Goal: Task Accomplishment & Management: Complete application form

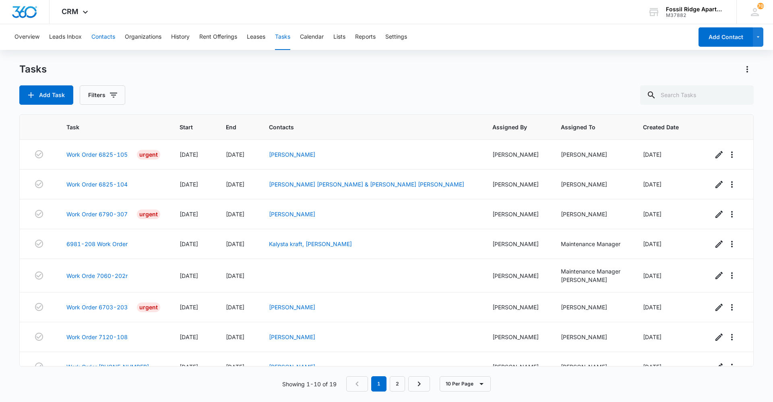
click at [100, 41] on button "Contacts" at bounding box center [103, 37] width 24 height 26
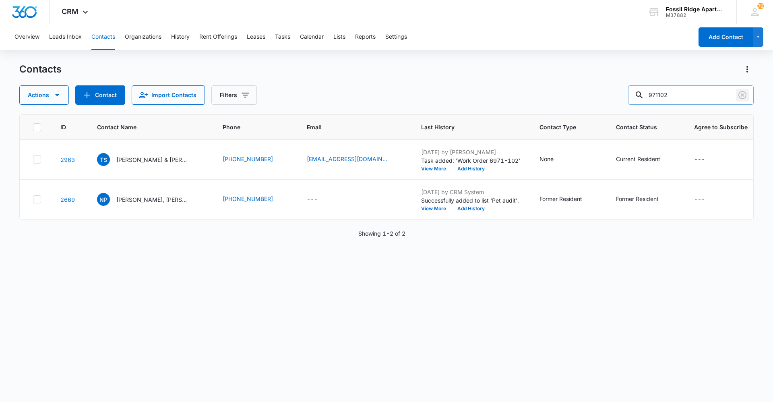
click at [740, 92] on icon "Clear" at bounding box center [743, 95] width 10 height 10
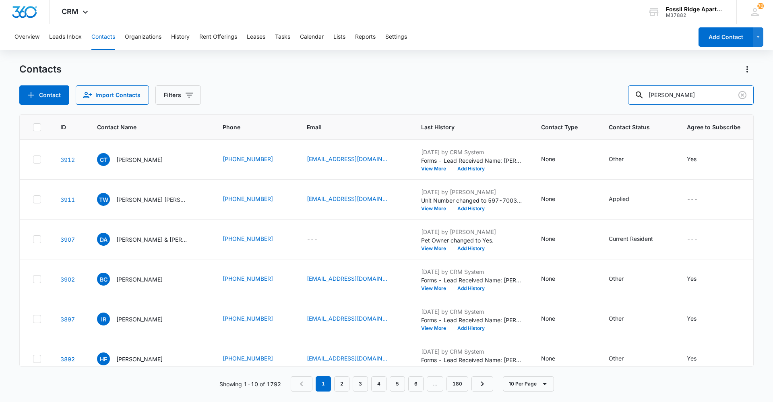
type input "[PERSON_NAME]"
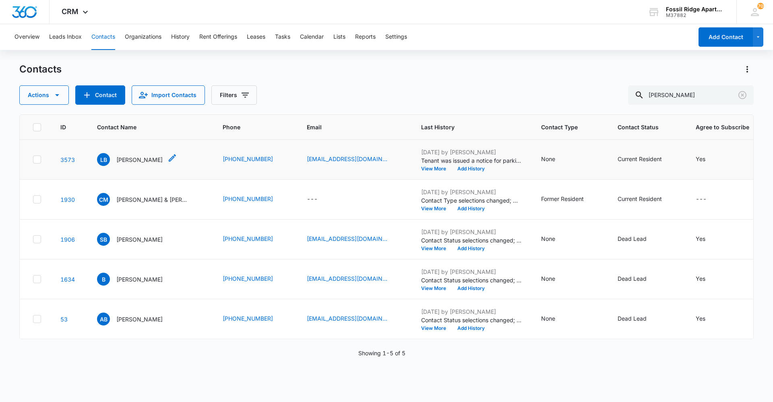
click at [137, 160] on p "[PERSON_NAME]" at bounding box center [139, 159] width 46 height 8
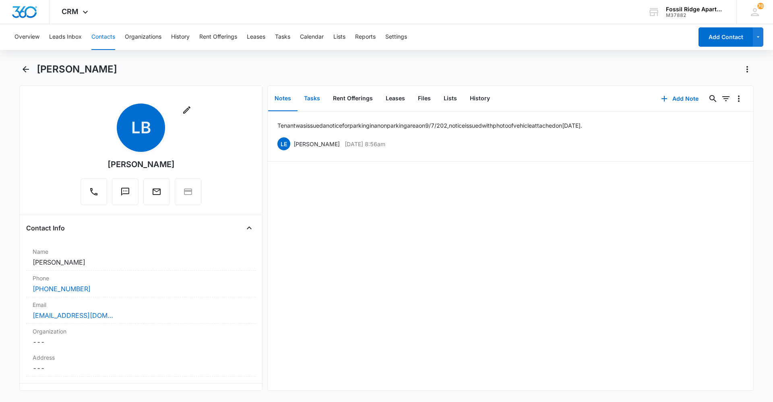
click at [314, 99] on button "Tasks" at bounding box center [312, 98] width 29 height 25
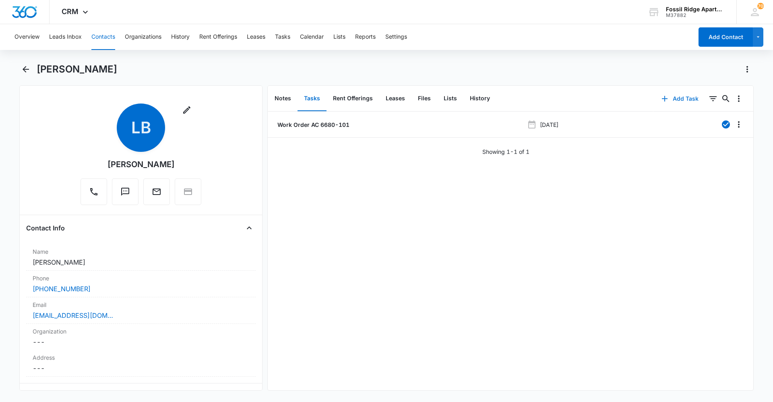
click at [686, 99] on button "Add Task" at bounding box center [680, 98] width 53 height 19
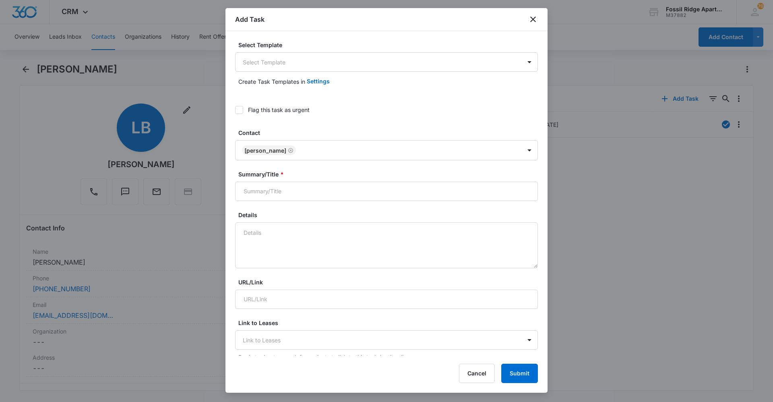
click at [294, 52] on div "Select Template Select Template" at bounding box center [386, 56] width 303 height 31
click at [297, 56] on body "CRM Apps Reputation Websites Forms CRM Email Social Content Ads Intelligence Fi…" at bounding box center [386, 201] width 773 height 402
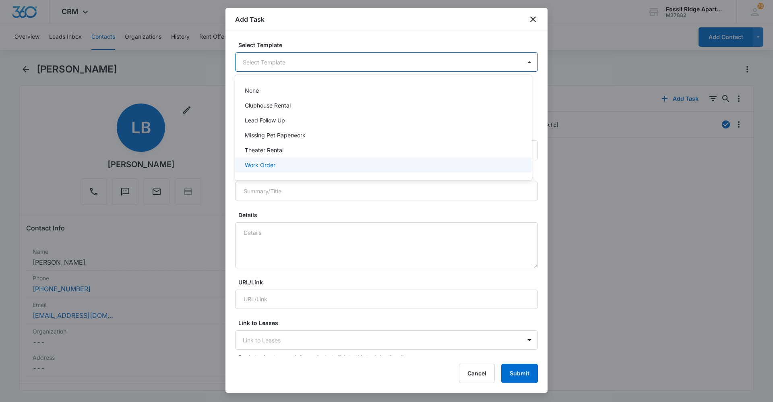
click at [309, 168] on div "Work Order" at bounding box center [383, 165] width 276 height 8
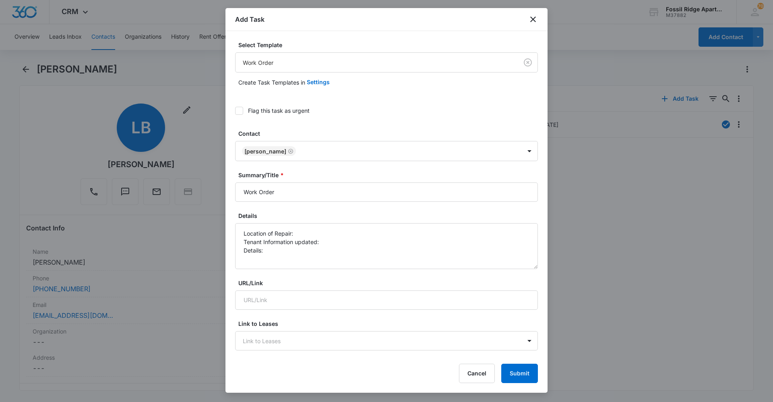
click at [239, 111] on icon at bounding box center [239, 111] width 5 height 4
click at [235, 111] on input "Flag this task as urgent" at bounding box center [235, 111] width 0 height 0
click at [290, 191] on input "Work Order" at bounding box center [386, 191] width 303 height 19
click at [532, 22] on icon "close" at bounding box center [533, 20] width 10 height 10
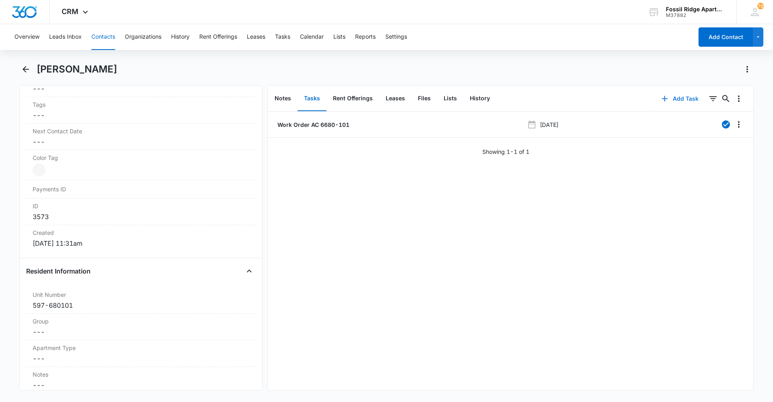
scroll to position [443, 0]
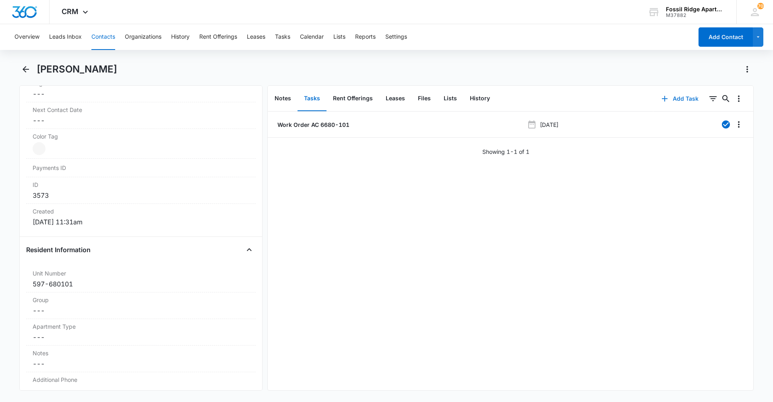
click at [672, 99] on button "Add Task" at bounding box center [680, 98] width 53 height 19
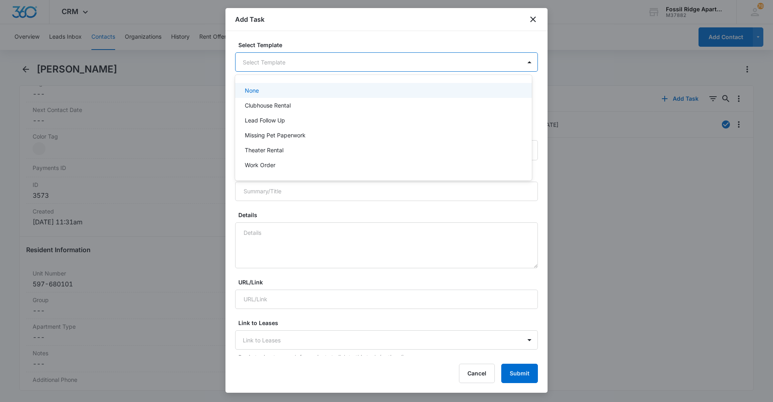
click at [285, 56] on body "CRM Apps Reputation Websites Forms CRM Email Social Content Ads Intelligence Fi…" at bounding box center [386, 201] width 773 height 402
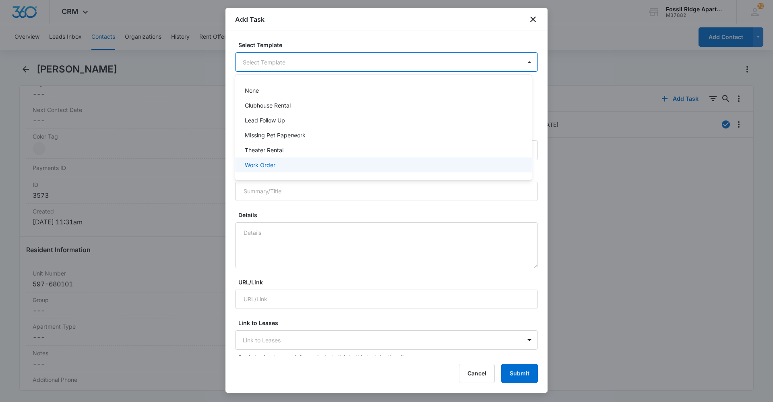
click at [260, 167] on p "Work Order" at bounding box center [260, 165] width 31 height 8
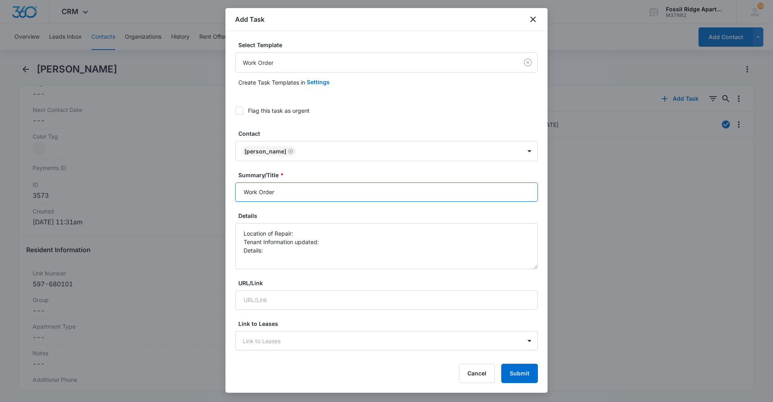
click at [298, 191] on input "Work Order" at bounding box center [386, 191] width 303 height 19
type input "Work Order 6680-101"
click at [238, 112] on icon at bounding box center [239, 111] width 5 height 4
click at [235, 111] on input "Flag this task as urgent" at bounding box center [235, 111] width 0 height 0
click at [310, 232] on textarea "Location of Repair: Tenant Information updated: Details:" at bounding box center [386, 246] width 303 height 46
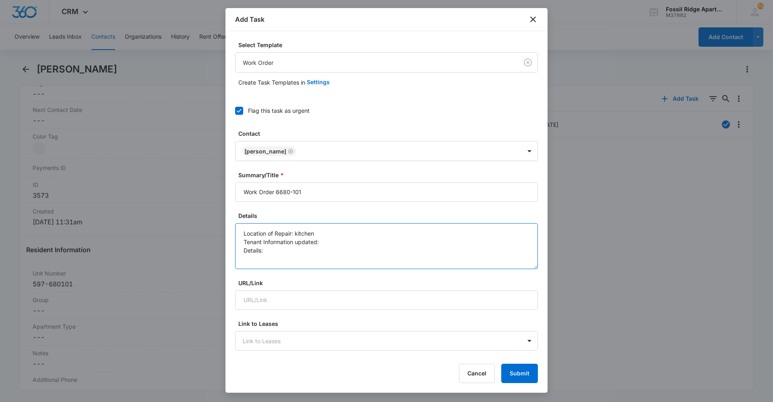
click at [333, 244] on textarea "Location of Repair: kitchen Tenant Information updated: Details:" at bounding box center [386, 246] width 303 height 46
click at [288, 253] on textarea "Location of Repair: kitchen Tenant Information updated: yes Details:" at bounding box center [386, 246] width 303 height 46
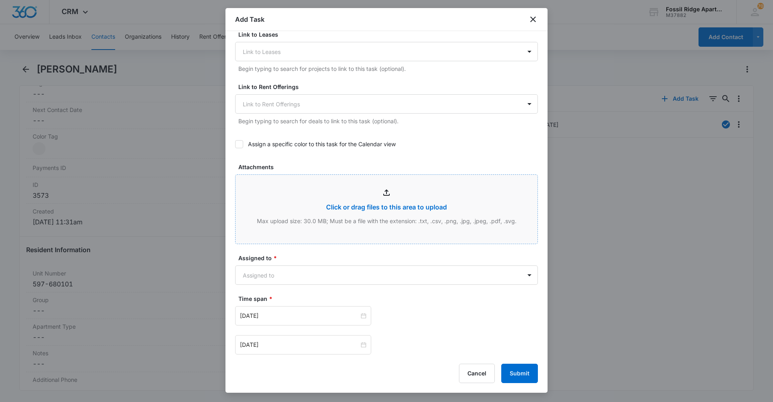
scroll to position [322, 0]
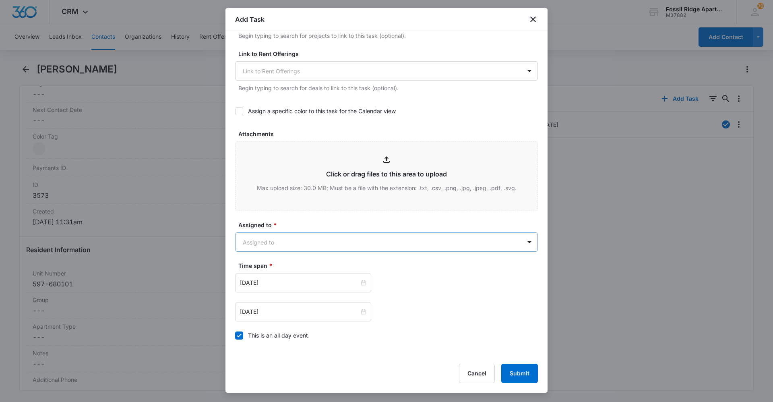
type textarea "Location of Repair: kitchen Tenant Information updated: yes Details: sink is le…"
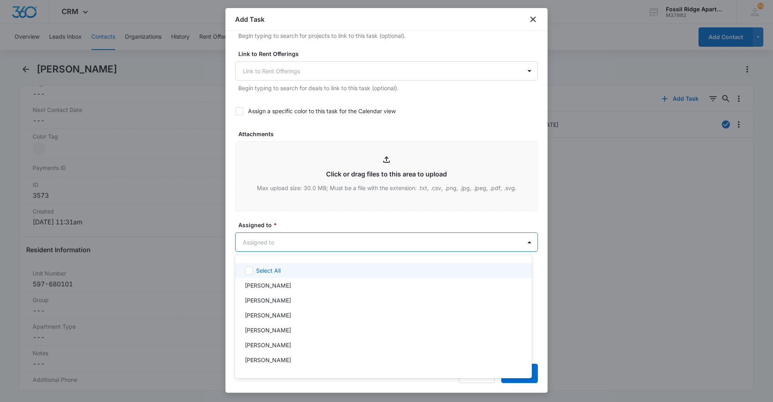
click at [279, 237] on body "CRM Apps Reputation Websites Forms CRM Email Social Content Ads Intelligence Fi…" at bounding box center [386, 201] width 773 height 402
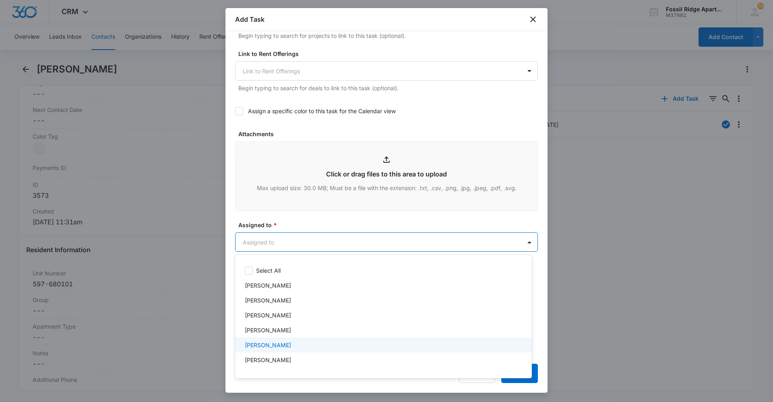
click at [286, 349] on div "[PERSON_NAME]" at bounding box center [383, 345] width 276 height 8
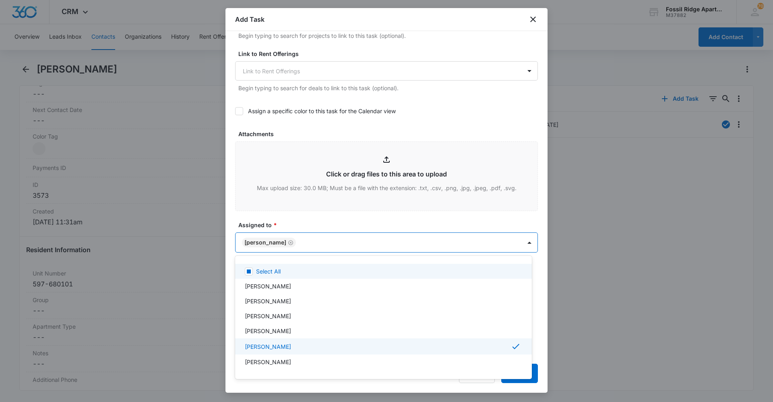
click at [325, 220] on div at bounding box center [386, 201] width 773 height 402
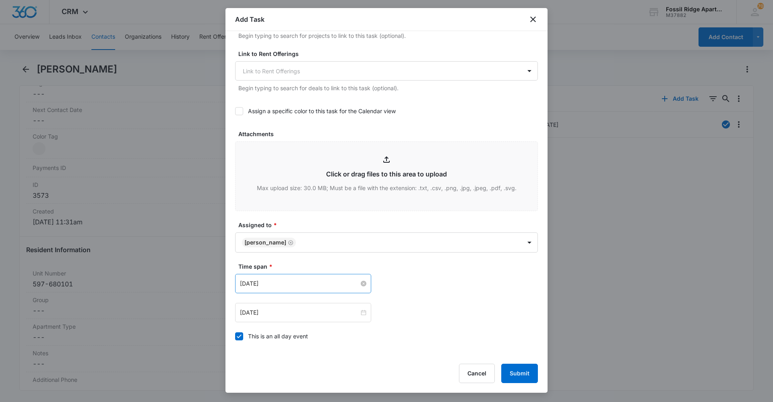
click at [314, 283] on input "Apr 2, 2024" at bounding box center [299, 283] width 119 height 9
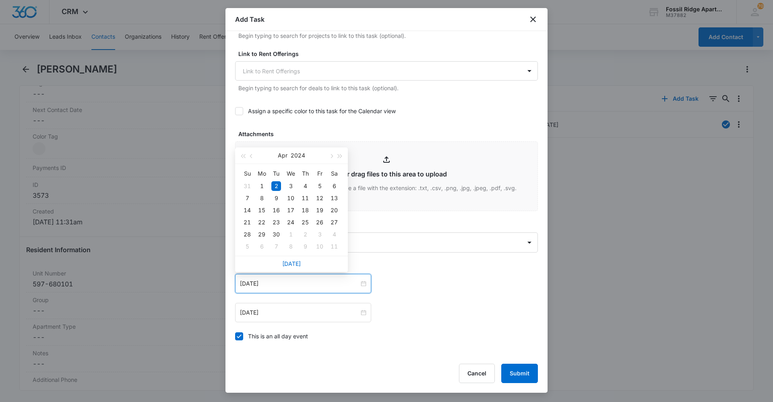
click at [300, 266] on div "Today" at bounding box center [291, 264] width 113 height 16
click at [297, 264] on link "Today" at bounding box center [291, 263] width 19 height 7
type input "Sep 11, 2025"
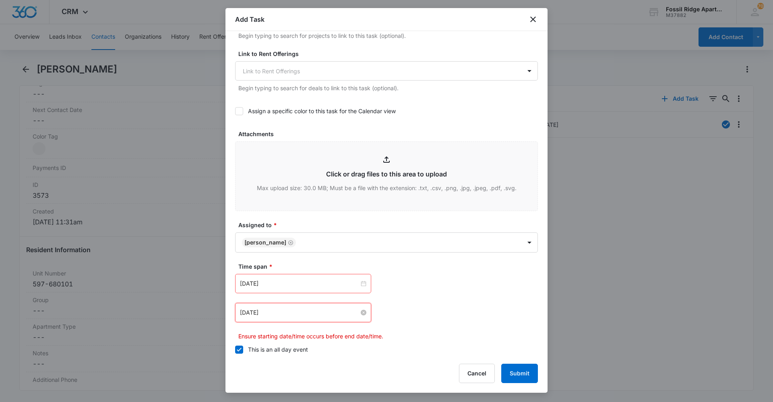
click at [326, 317] on input "Apr 2, 2024" at bounding box center [299, 312] width 119 height 9
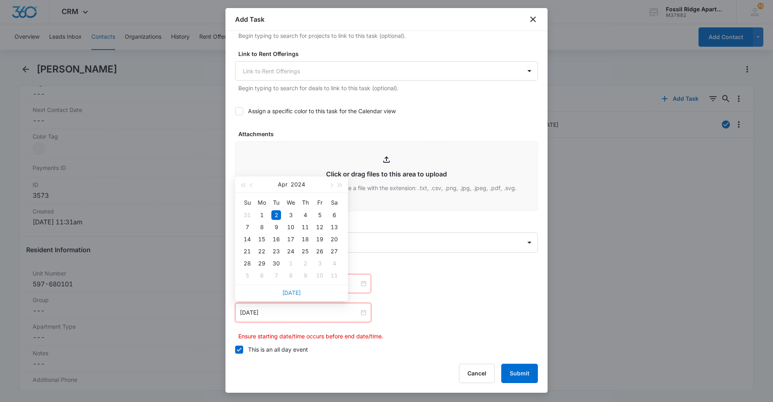
click at [291, 293] on link "Today" at bounding box center [291, 292] width 19 height 7
type input "Sep 11, 2025"
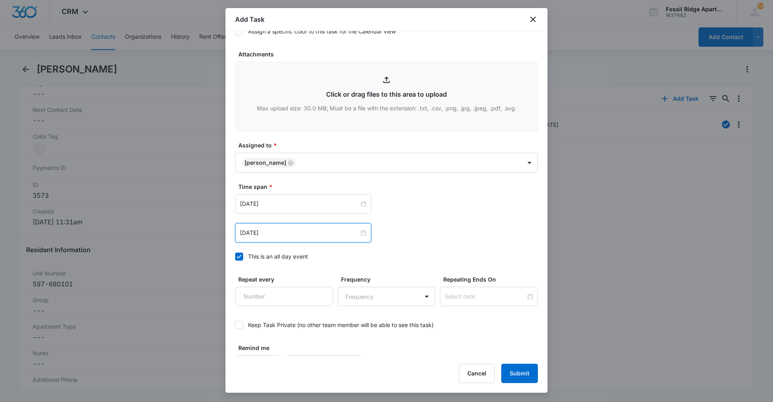
scroll to position [403, 0]
click at [522, 371] on button "Submit" at bounding box center [519, 373] width 37 height 19
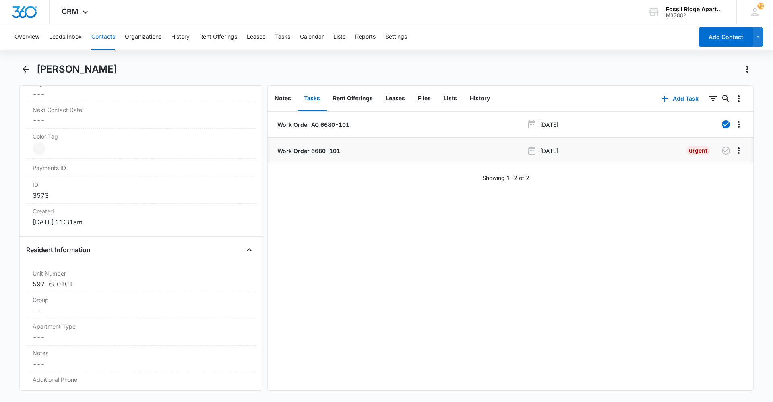
click at [300, 149] on p "Work Order 6680-101" at bounding box center [308, 151] width 64 height 8
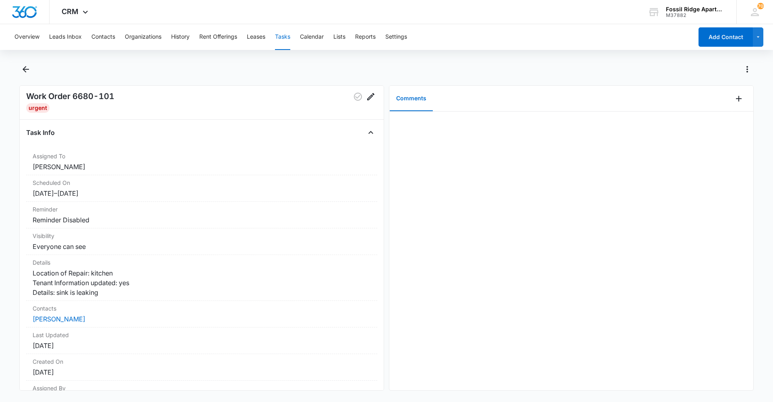
scroll to position [17, 0]
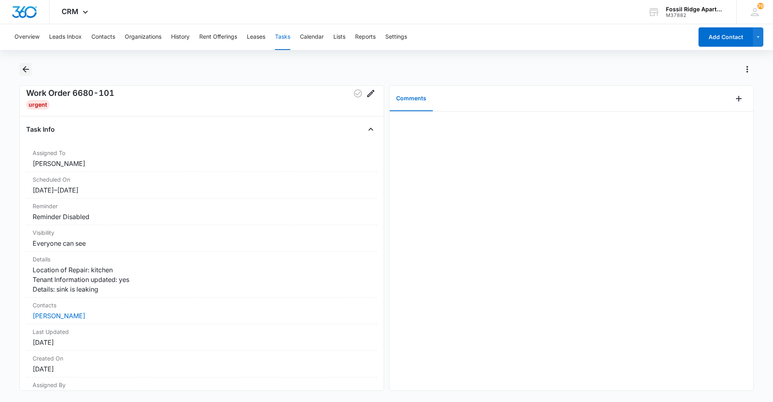
click at [27, 71] on icon "Back" at bounding box center [26, 69] width 10 height 10
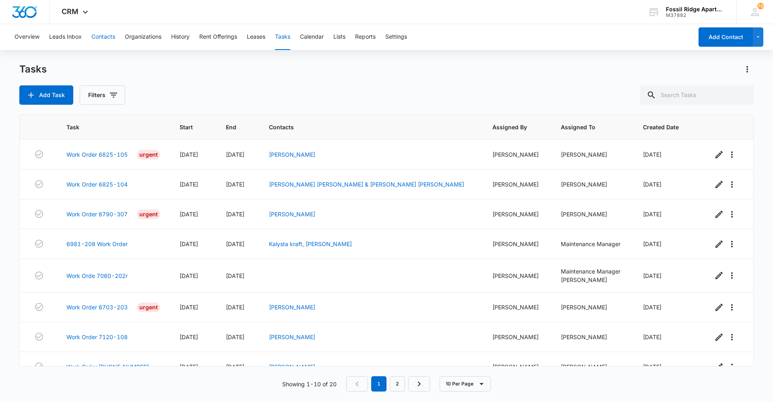
click at [109, 39] on button "Contacts" at bounding box center [103, 37] width 24 height 26
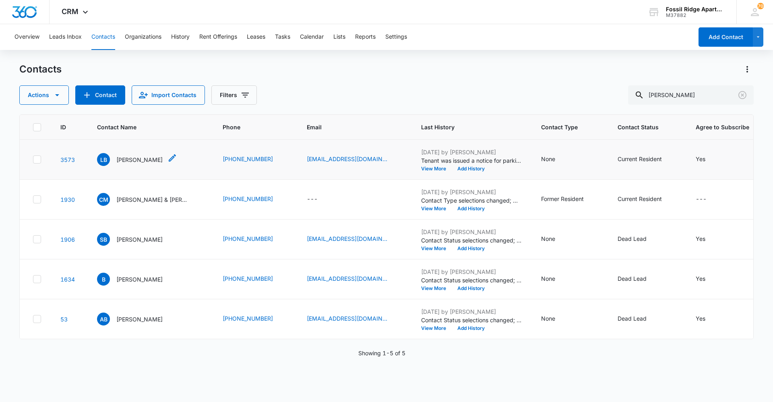
click at [136, 162] on p "Lylah Becker" at bounding box center [139, 159] width 46 height 8
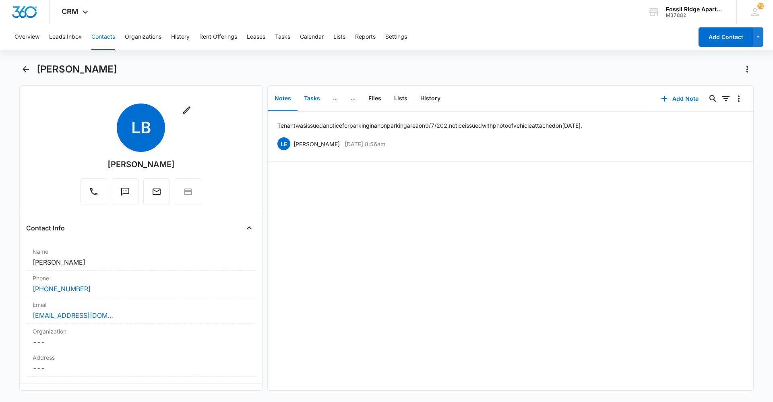
click at [319, 99] on button "Tasks" at bounding box center [312, 98] width 29 height 25
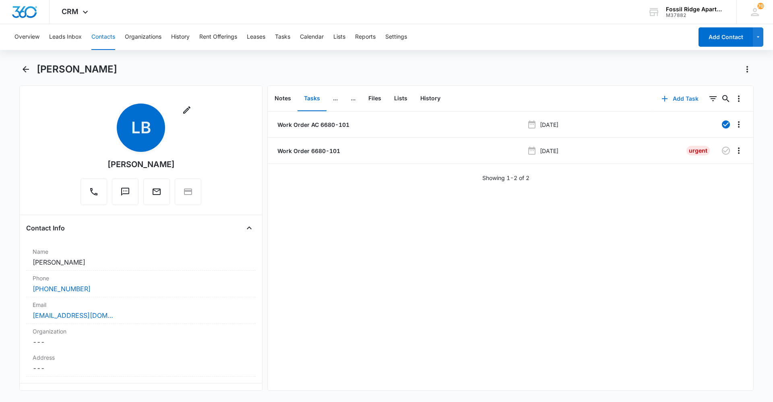
click at [664, 99] on icon "button" at bounding box center [665, 99] width 10 height 10
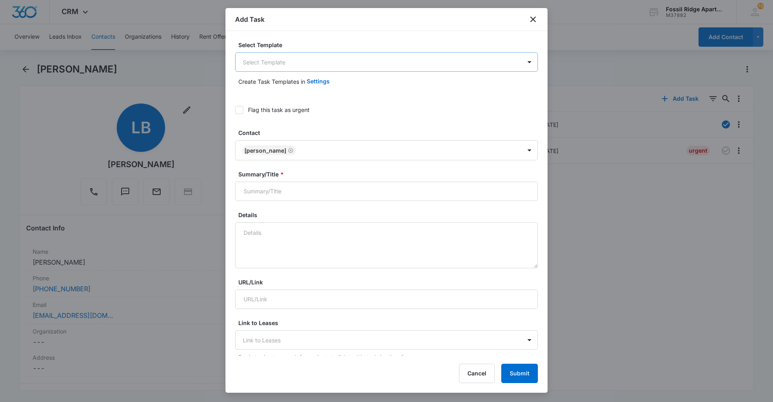
click at [301, 65] on body "CRM Apps Reputation Websites Forms CRM Email Social Content Ads Intelligence Fi…" at bounding box center [386, 201] width 773 height 402
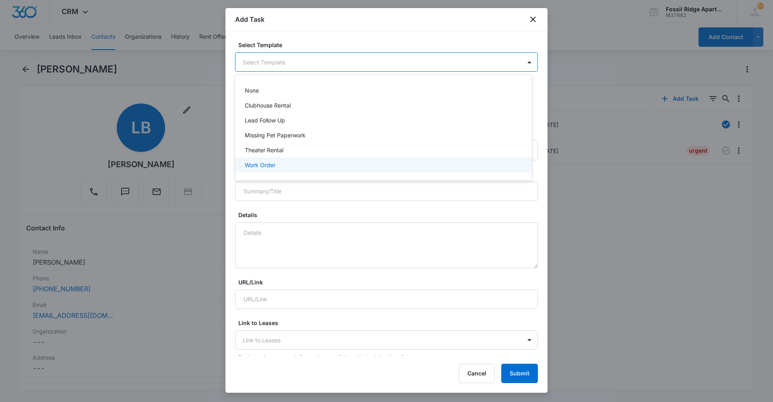
click at [287, 162] on div "Work Order" at bounding box center [383, 165] width 276 height 8
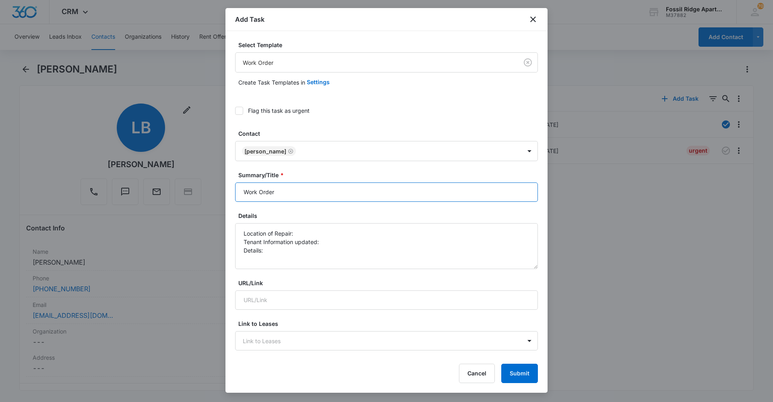
click at [304, 189] on input "Work Order" at bounding box center [386, 191] width 303 height 19
type input "Work Order 6680-"
click at [538, 17] on div "Add Task" at bounding box center [387, 19] width 322 height 23
click at [536, 20] on icon "close" at bounding box center [533, 20] width 10 height 10
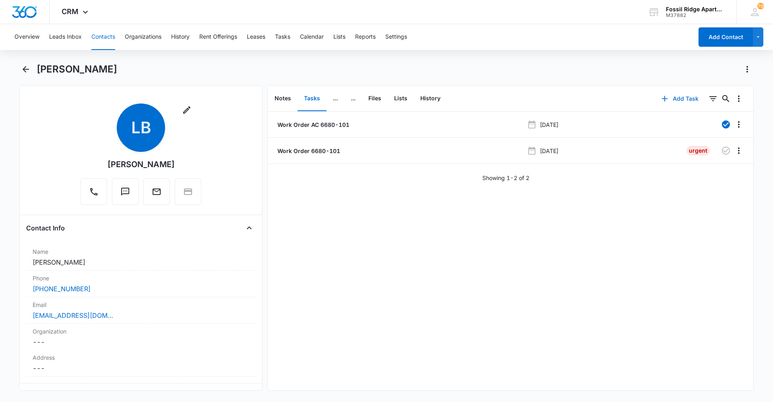
click at [679, 97] on button "Add Task" at bounding box center [680, 98] width 53 height 19
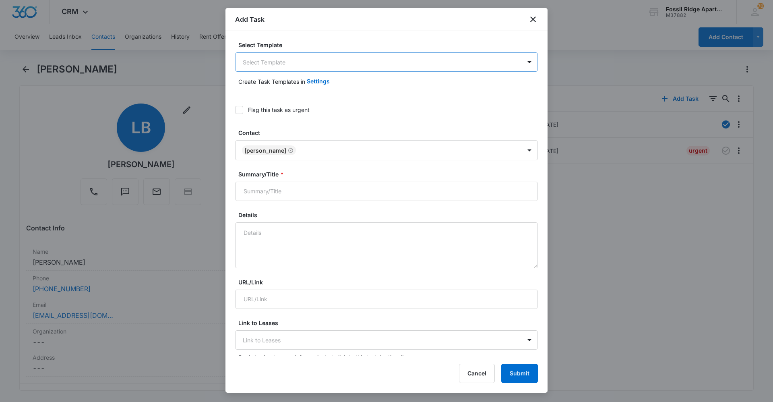
click at [327, 63] on body "CRM Apps Reputation Websites Forms CRM Email Social Content Ads Intelligence Fi…" at bounding box center [386, 201] width 773 height 402
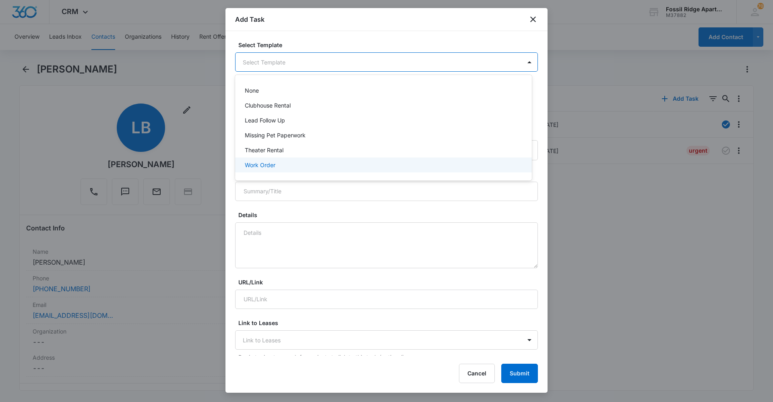
click at [302, 163] on div "Work Order" at bounding box center [383, 165] width 276 height 8
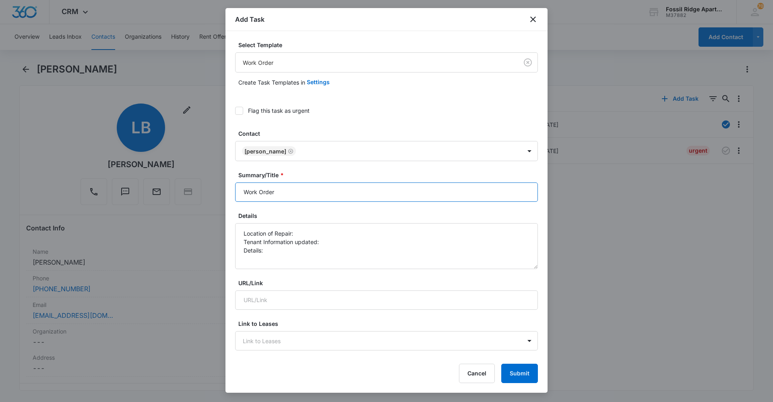
click at [300, 192] on input "Work Order" at bounding box center [386, 191] width 303 height 19
type input "Work Order 6680-101"
click at [319, 234] on textarea "Location of Repair: Tenant Information updated: Details:" at bounding box center [386, 246] width 303 height 46
click at [354, 242] on textarea "Location of Repair: Laundry room Tenant Information updated: Details:" at bounding box center [386, 246] width 303 height 46
click at [297, 251] on textarea "Location of Repair: Laundry room Tenant Information updated: yes Details:" at bounding box center [386, 246] width 303 height 46
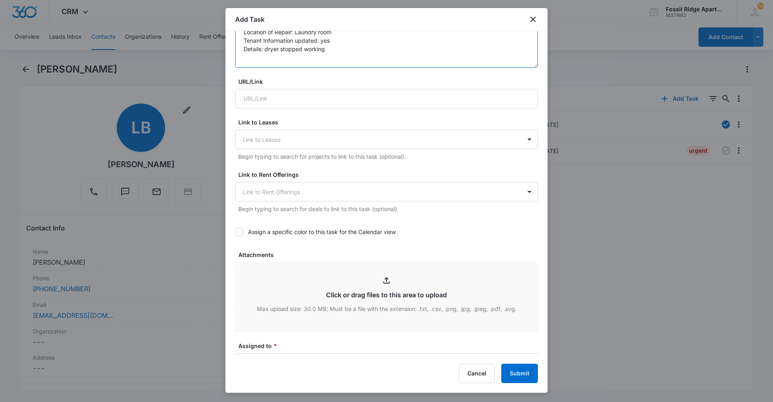
scroll to position [282, 0]
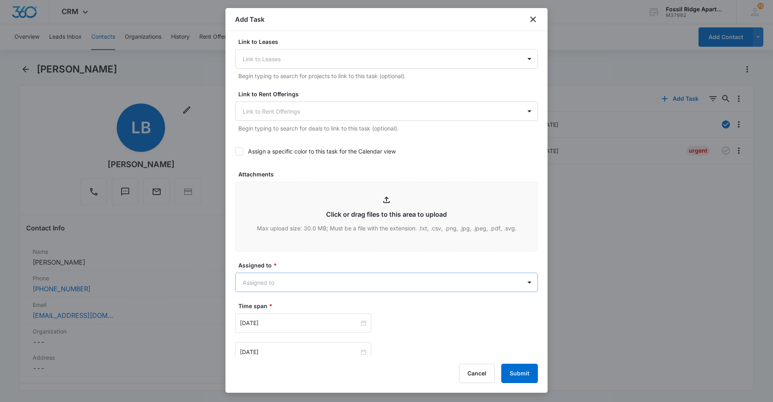
type textarea "Location of Repair: Laundry room Tenant Information updated: yes Details: dryer…"
click at [314, 284] on body "CRM Apps Reputation Websites Forms CRM Email Social Content Ads Intelligence Fi…" at bounding box center [386, 201] width 773 height 402
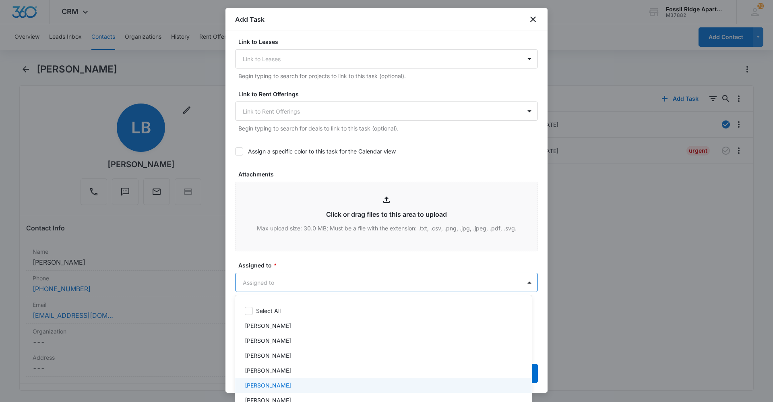
click at [301, 384] on div "[PERSON_NAME]" at bounding box center [383, 385] width 276 height 8
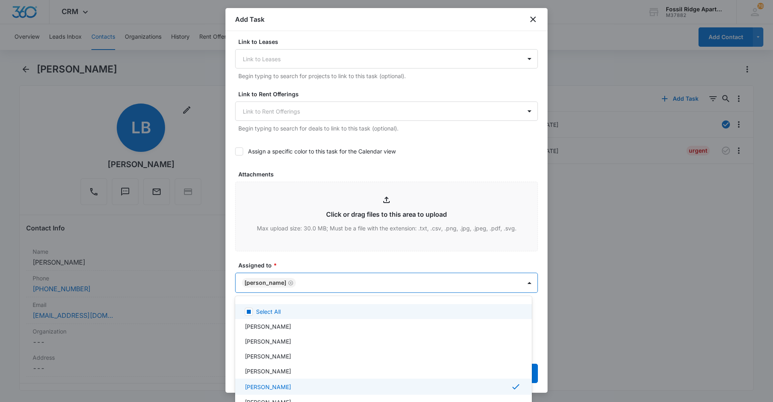
click at [328, 258] on div at bounding box center [386, 201] width 773 height 402
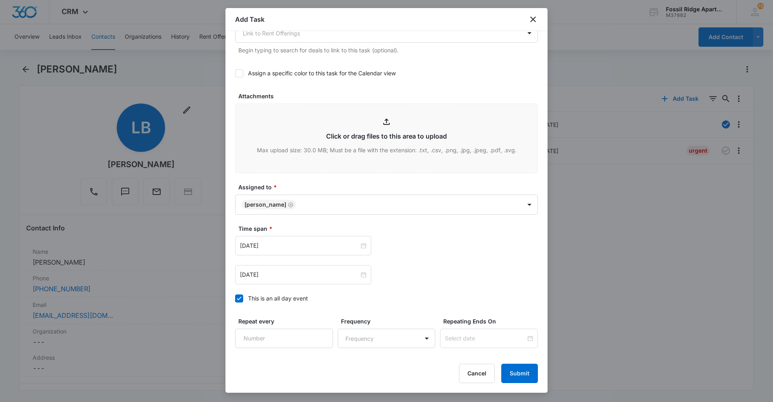
scroll to position [363, 0]
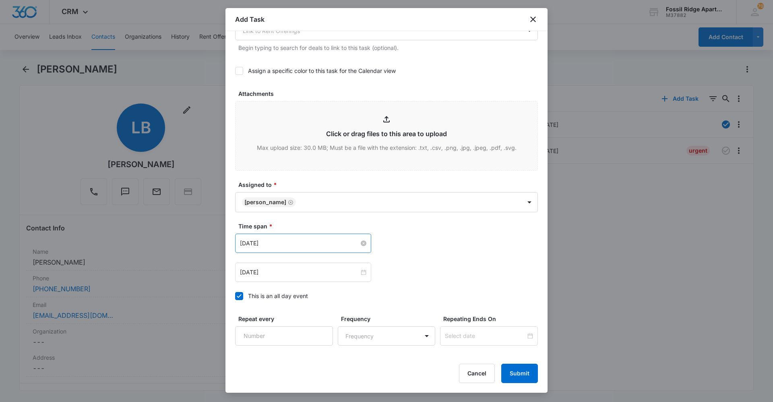
click at [325, 247] on input "Apr 2, 2024" at bounding box center [299, 243] width 119 height 9
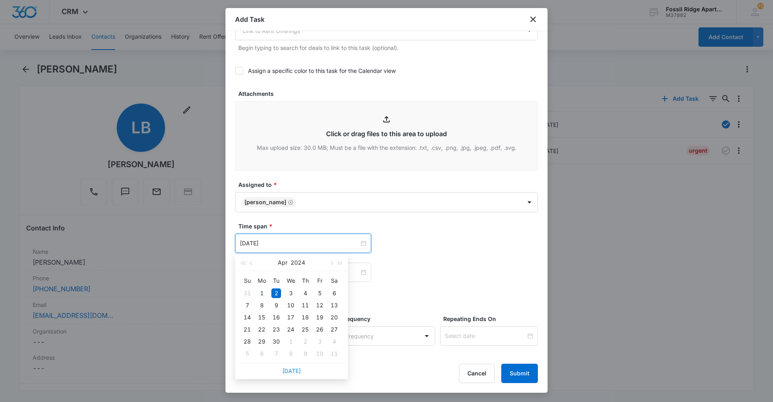
click at [293, 369] on link "Today" at bounding box center [291, 370] width 19 height 7
type input "Sep 11, 2025"
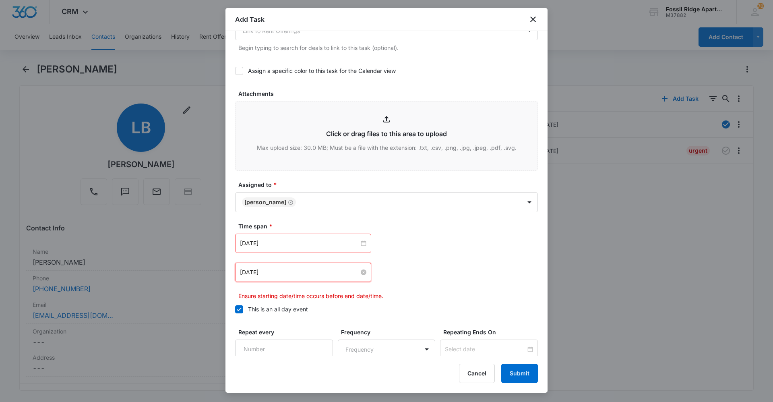
click at [321, 272] on input "Apr 2, 2024" at bounding box center [299, 272] width 119 height 9
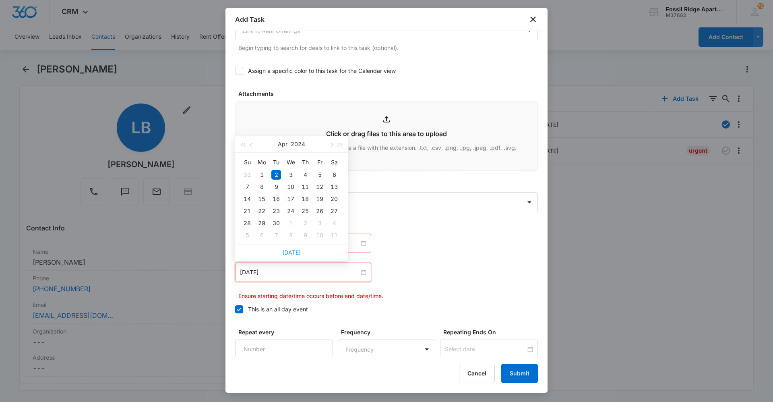
click at [297, 252] on link "Today" at bounding box center [291, 252] width 19 height 7
type input "Sep 11, 2025"
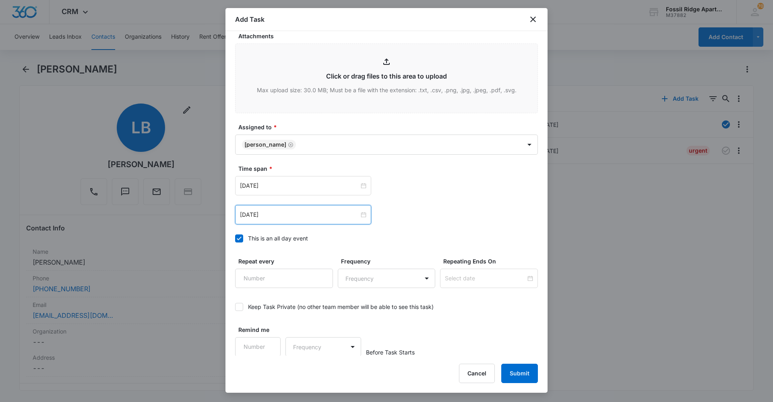
scroll to position [421, 0]
click at [511, 371] on button "Submit" at bounding box center [519, 373] width 37 height 19
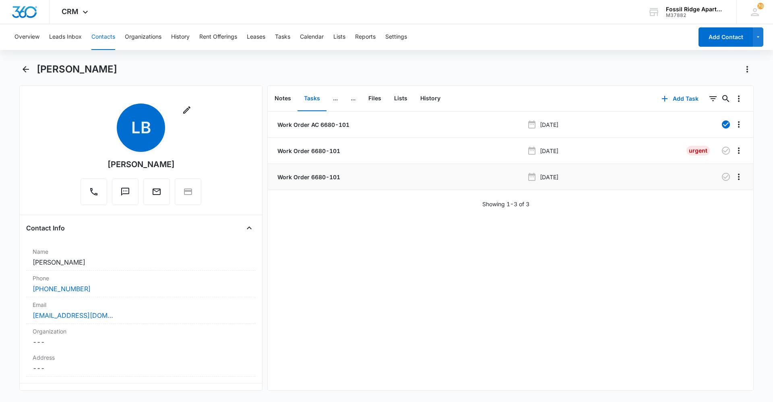
click at [324, 178] on p "Work Order 6680-101" at bounding box center [308, 177] width 64 height 8
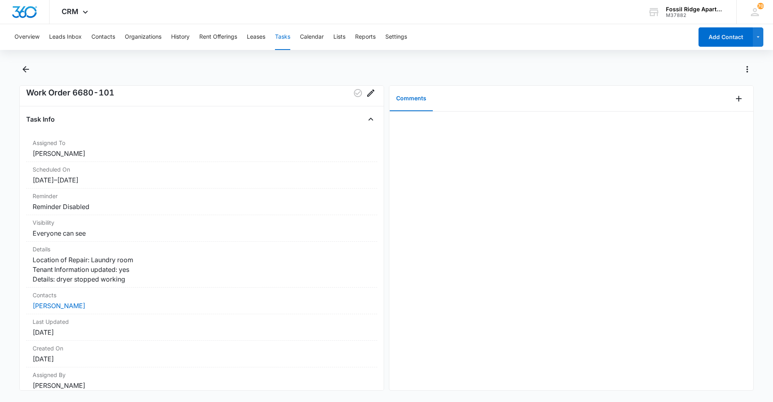
scroll to position [18, 0]
click at [30, 74] on icon "Back" at bounding box center [26, 69] width 10 height 10
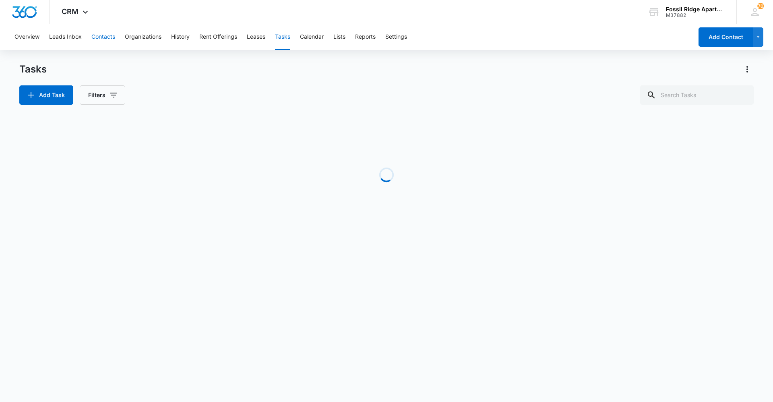
click at [103, 33] on button "Contacts" at bounding box center [103, 37] width 24 height 26
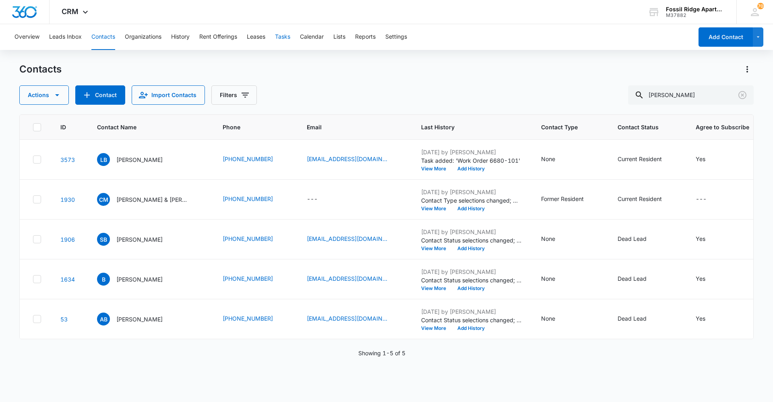
click at [279, 39] on button "Tasks" at bounding box center [282, 37] width 15 height 26
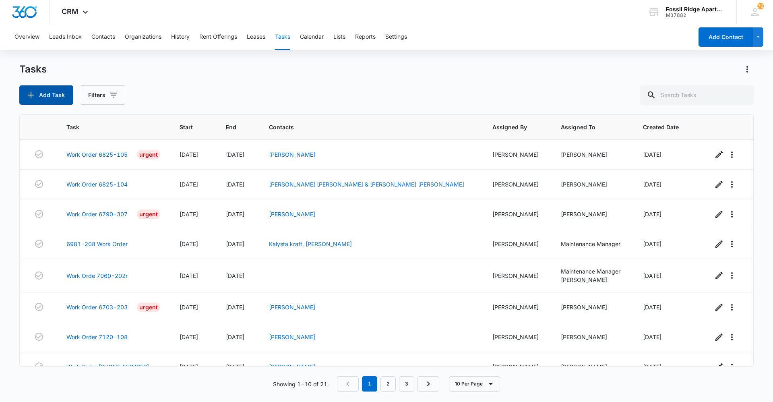
click at [55, 93] on button "Add Task" at bounding box center [46, 94] width 54 height 19
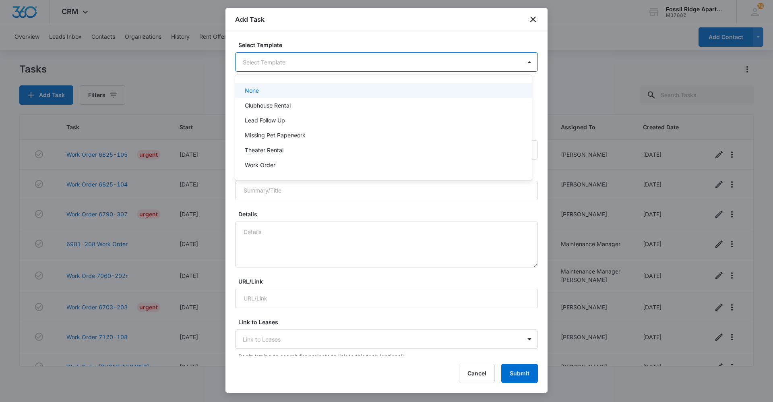
click at [288, 61] on body "CRM Apps Reputation Websites Forms CRM Email Social Content Ads Intelligence Fi…" at bounding box center [386, 201] width 773 height 402
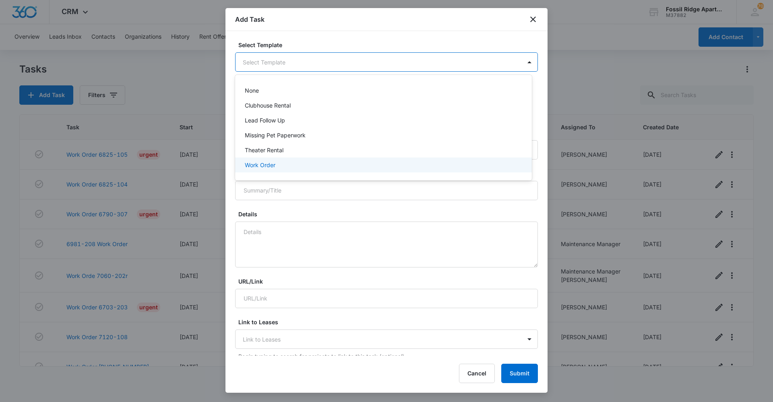
click at [282, 166] on div "Work Order" at bounding box center [383, 165] width 276 height 8
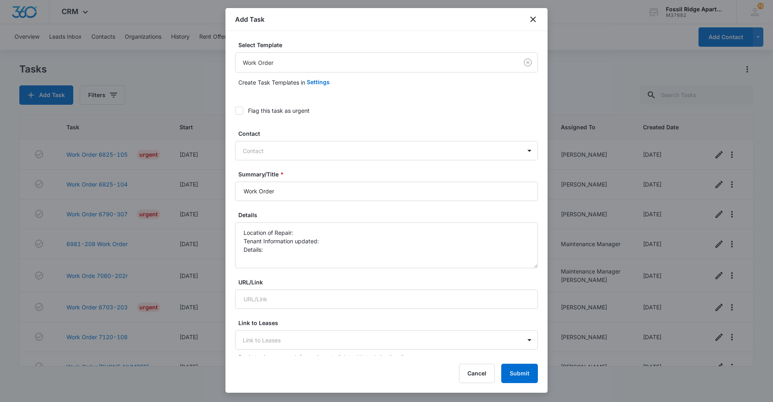
click at [275, 112] on div "Flag this task as urgent" at bounding box center [279, 110] width 62 height 8
click at [235, 111] on input "Flag this task as urgent" at bounding box center [235, 111] width 0 height 0
click at [273, 148] on div at bounding box center [382, 151] width 278 height 10
click at [294, 124] on form "Select Template Work Order Create Task Templates in Settings Flag this task as …" at bounding box center [386, 408] width 303 height 734
drag, startPoint x: 294, startPoint y: 124, endPoint x: 301, endPoint y: 191, distance: 67.7
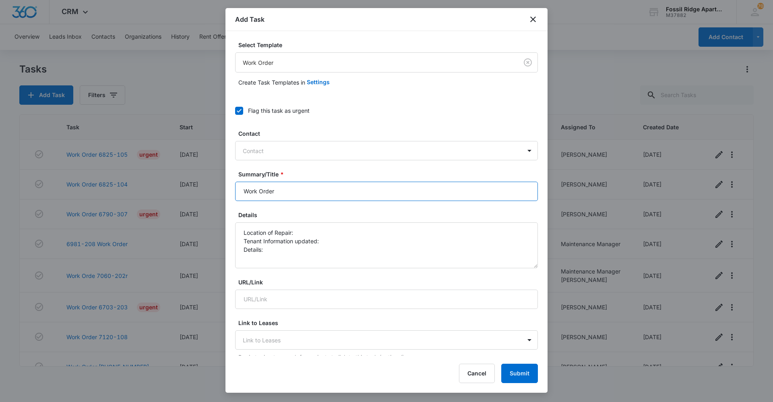
click at [301, 191] on input "Work Order" at bounding box center [386, 191] width 303 height 19
type input "Work Order 6825"
click at [344, 170] on label "Summary/Title *" at bounding box center [389, 174] width 303 height 8
click at [344, 182] on input "Work Order 6825" at bounding box center [386, 191] width 303 height 19
click at [311, 233] on textarea "Location of Repair: Tenant Information updated: Details:" at bounding box center [386, 245] width 303 height 46
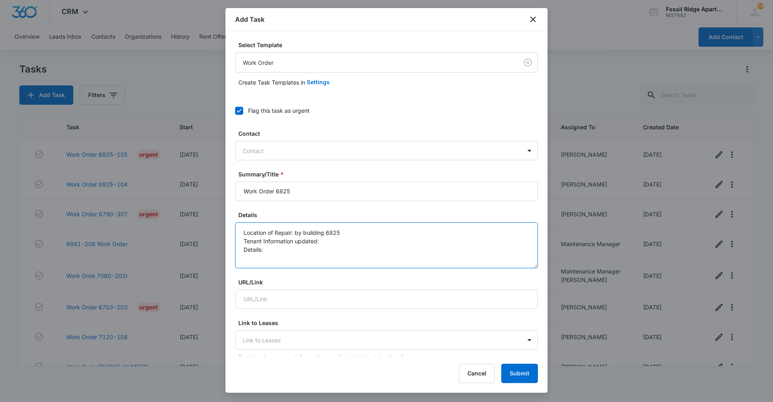
click at [287, 247] on textarea "Location of Repair: by building 6825 Tenant Information updated: Details:" at bounding box center [386, 245] width 303 height 46
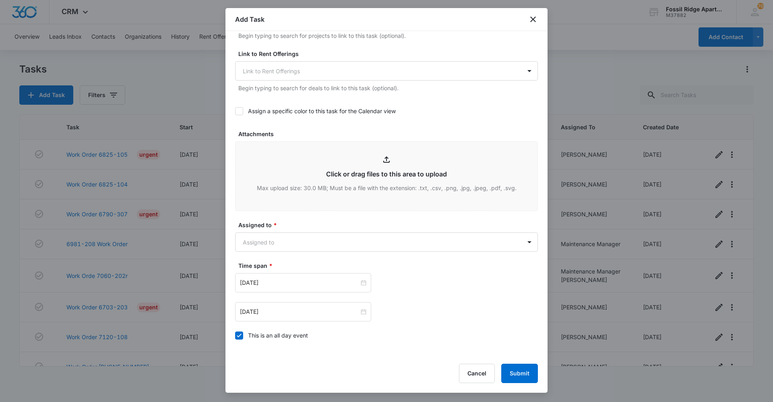
scroll to position [322, 0]
type textarea "Location of Repair: by building 6825 Tenant Information updated: Details: Broke…"
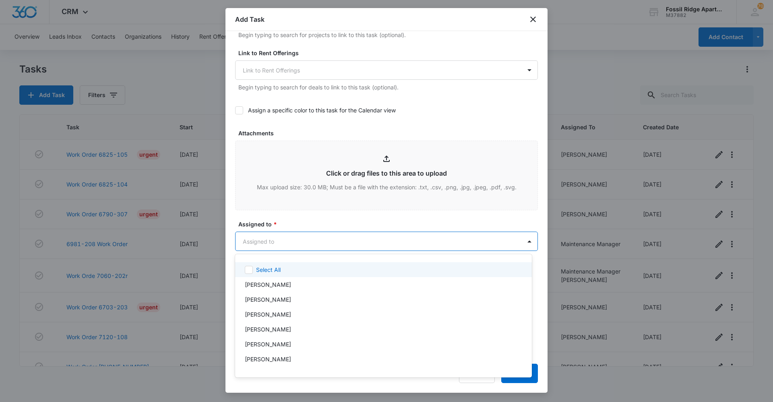
click at [311, 241] on body "CRM Apps Reputation Websites Forms CRM Email Social Content Ads Intelligence Fi…" at bounding box center [386, 201] width 773 height 402
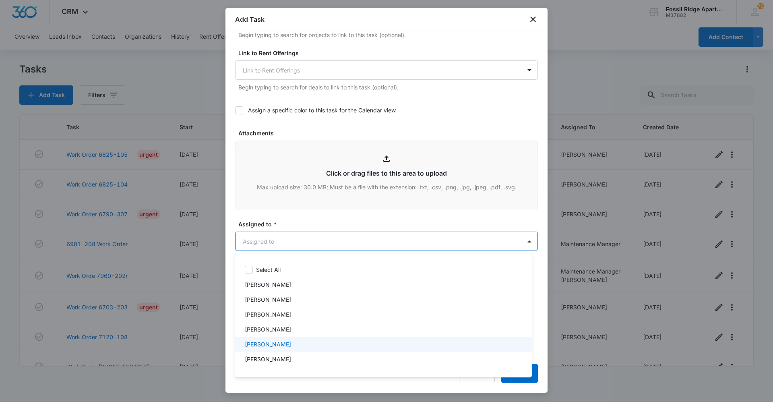
click at [315, 345] on div "[PERSON_NAME]" at bounding box center [383, 344] width 276 height 8
click at [317, 214] on div at bounding box center [386, 201] width 773 height 402
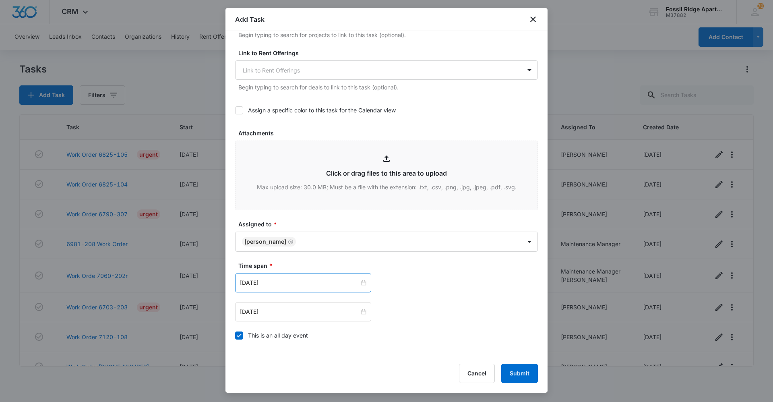
click at [325, 287] on div "Apr 2, 2024" at bounding box center [303, 282] width 136 height 19
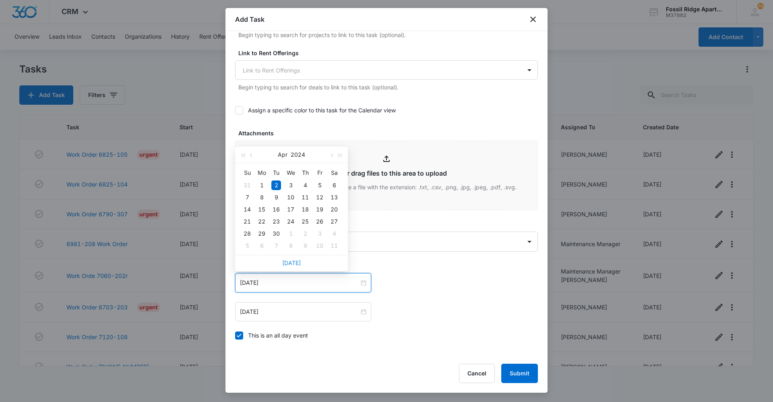
click at [295, 262] on link "Today" at bounding box center [291, 262] width 19 height 7
type input "Sep 11, 2025"
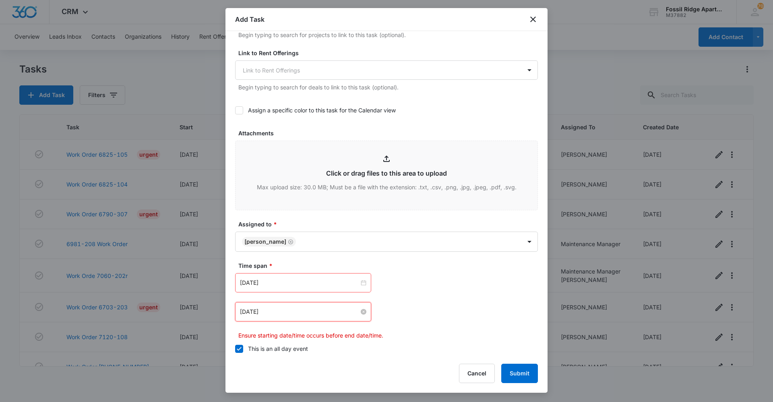
click at [312, 314] on input "Apr 2, 2024" at bounding box center [299, 311] width 119 height 9
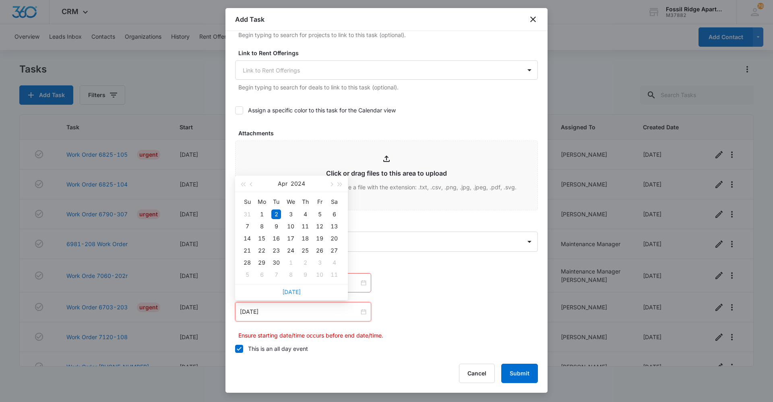
click at [299, 290] on link "Today" at bounding box center [291, 291] width 19 height 7
type input "Sep 11, 2025"
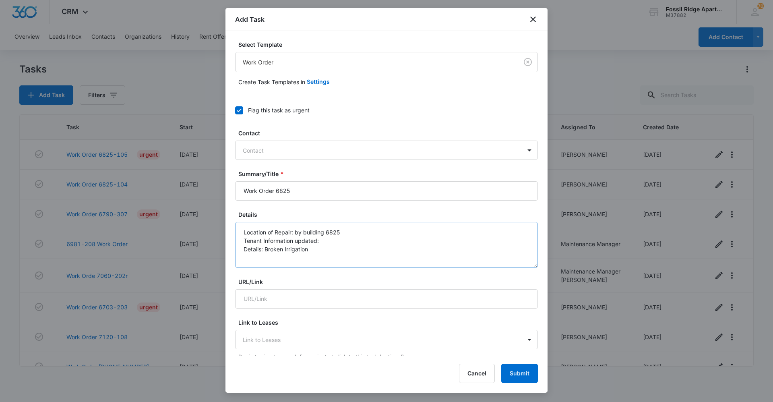
scroll to position [0, 0]
click at [520, 373] on button "Submit" at bounding box center [519, 373] width 37 height 19
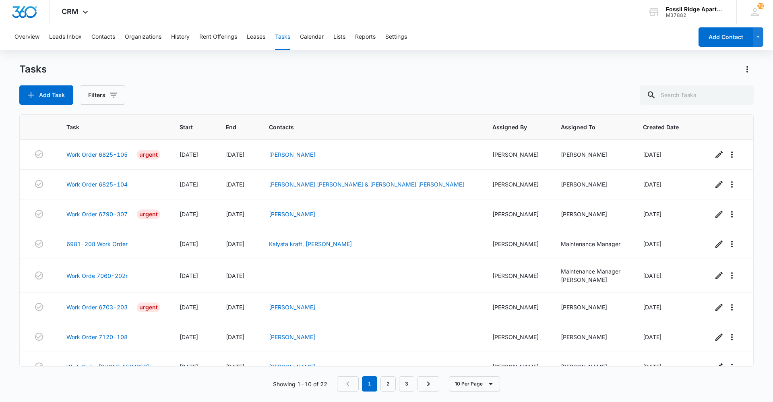
click at [280, 38] on button "Tasks" at bounding box center [282, 37] width 15 height 26
click at [118, 154] on link "Work Order 6825-105" at bounding box center [96, 154] width 61 height 8
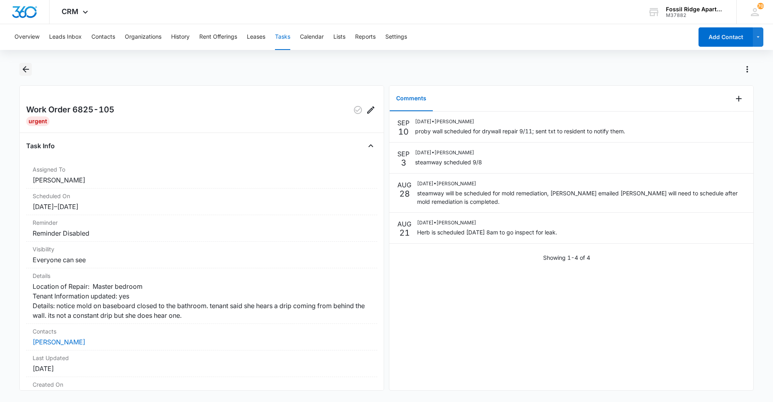
click at [23, 69] on icon "Back" at bounding box center [26, 69] width 6 height 6
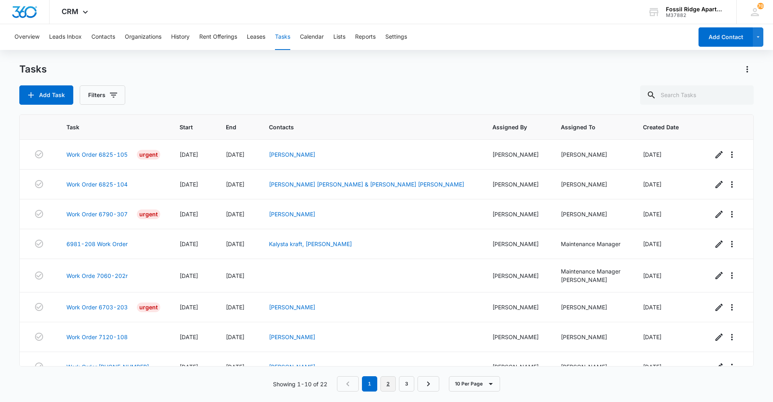
click at [388, 386] on link "2" at bounding box center [388, 383] width 15 height 15
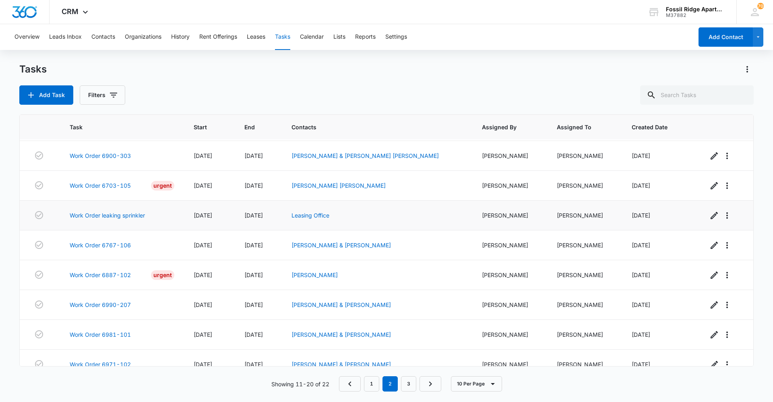
scroll to position [71, 0]
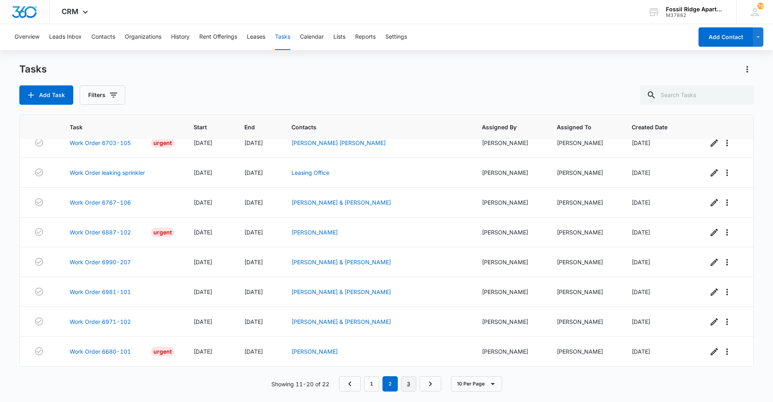
click at [406, 390] on link "3" at bounding box center [408, 383] width 15 height 15
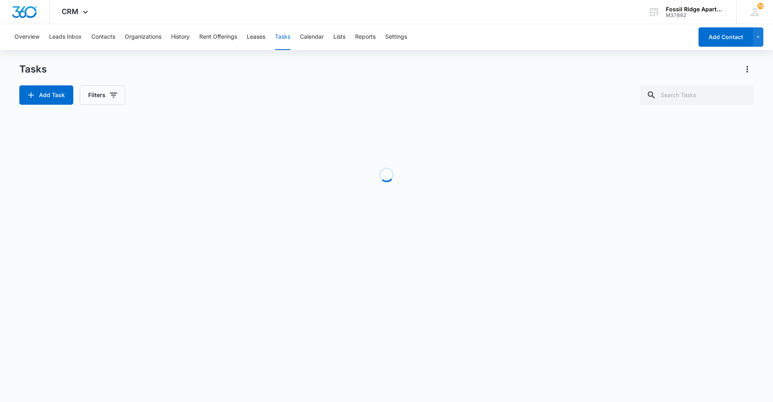
scroll to position [0, 0]
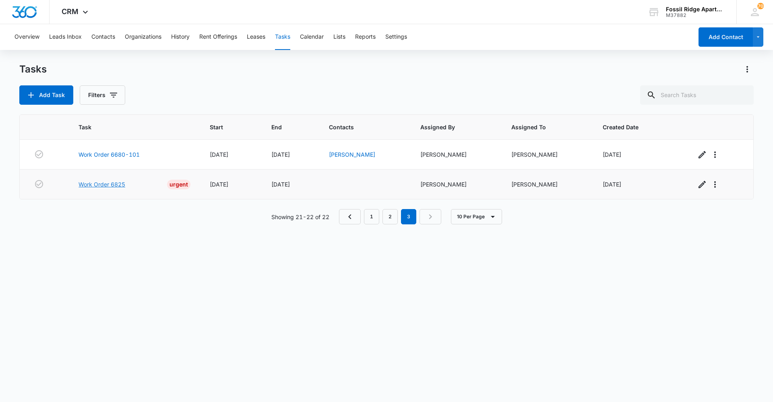
click at [114, 188] on link "Work Order 6825" at bounding box center [102, 184] width 47 height 8
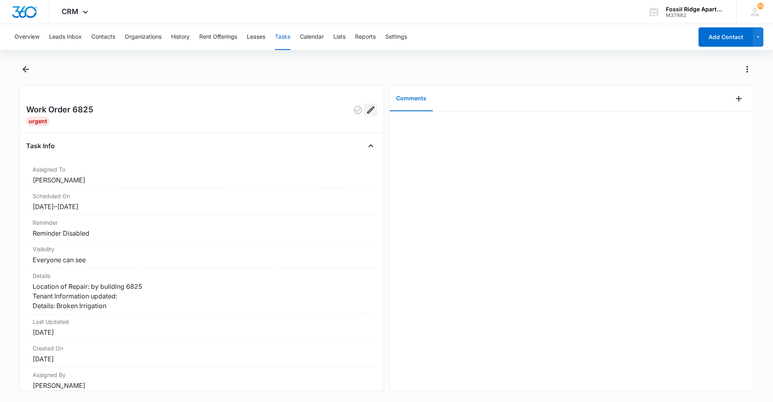
click at [366, 112] on icon "Edit" at bounding box center [371, 110] width 10 height 10
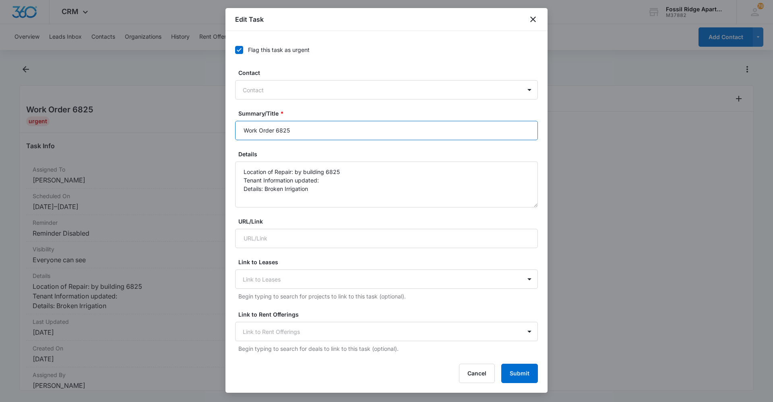
click at [308, 128] on input "Work Order 6825" at bounding box center [386, 130] width 303 height 19
click at [334, 108] on form "Flag this task as urgent Contact Contact Summary/Title * Work Order 6825 Detail…" at bounding box center [386, 378] width 303 height 674
click at [478, 383] on div "Edit Task Flag this task as urgent Contact Contact Summary/Title * Work Order 6…" at bounding box center [387, 200] width 322 height 385
click at [477, 373] on button "Cancel" at bounding box center [477, 373] width 36 height 19
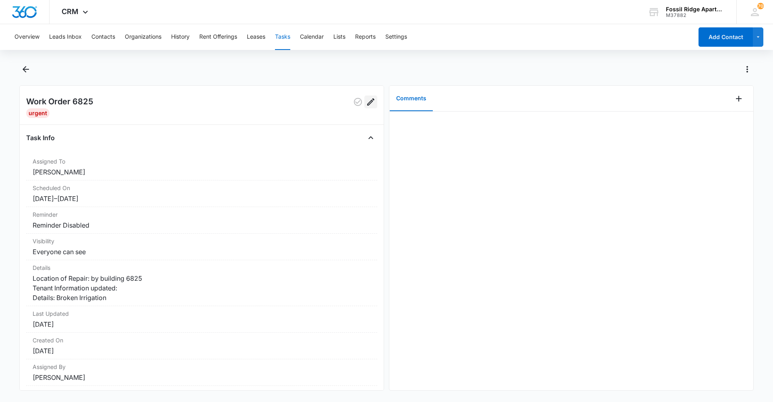
scroll to position [19, 0]
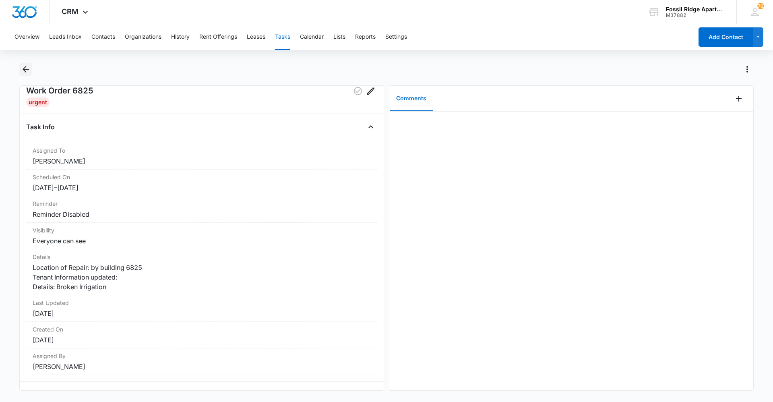
click at [24, 68] on icon "Back" at bounding box center [26, 69] width 10 height 10
